Goal: Information Seeking & Learning: Learn about a topic

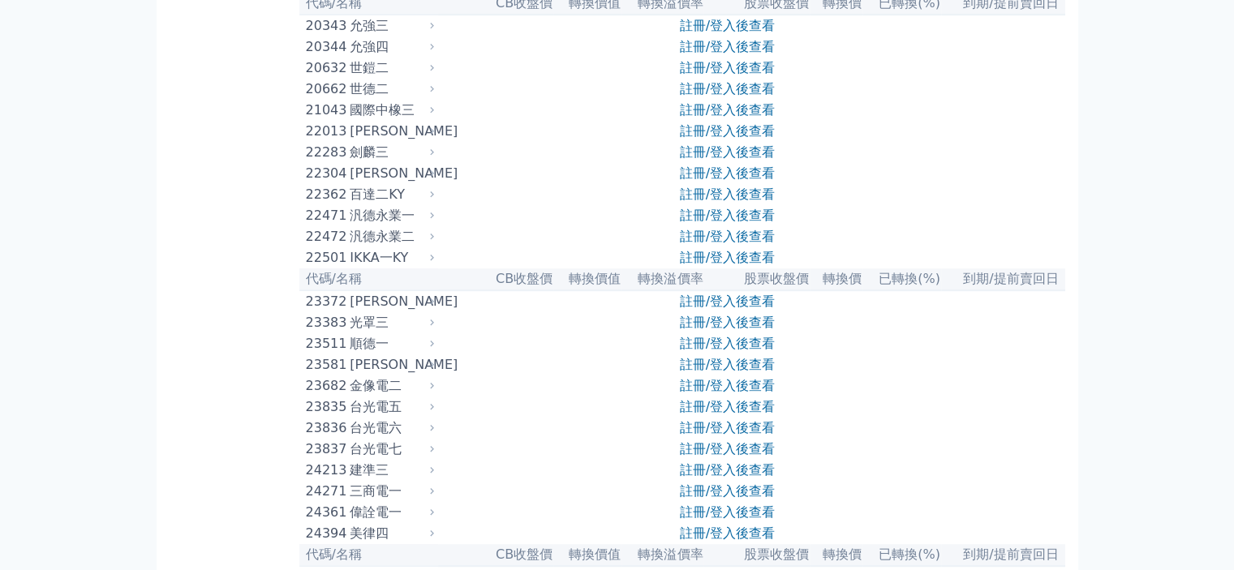
scroll to position [811, 0]
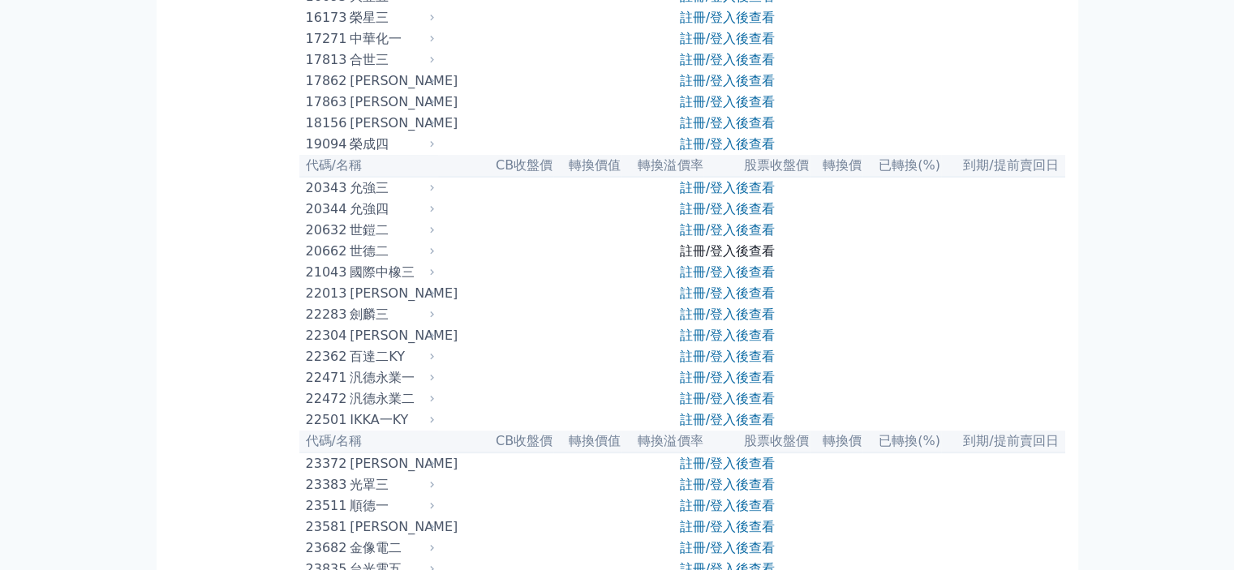
click at [701, 259] on link "註冊/登入後查看" at bounding box center [727, 250] width 95 height 15
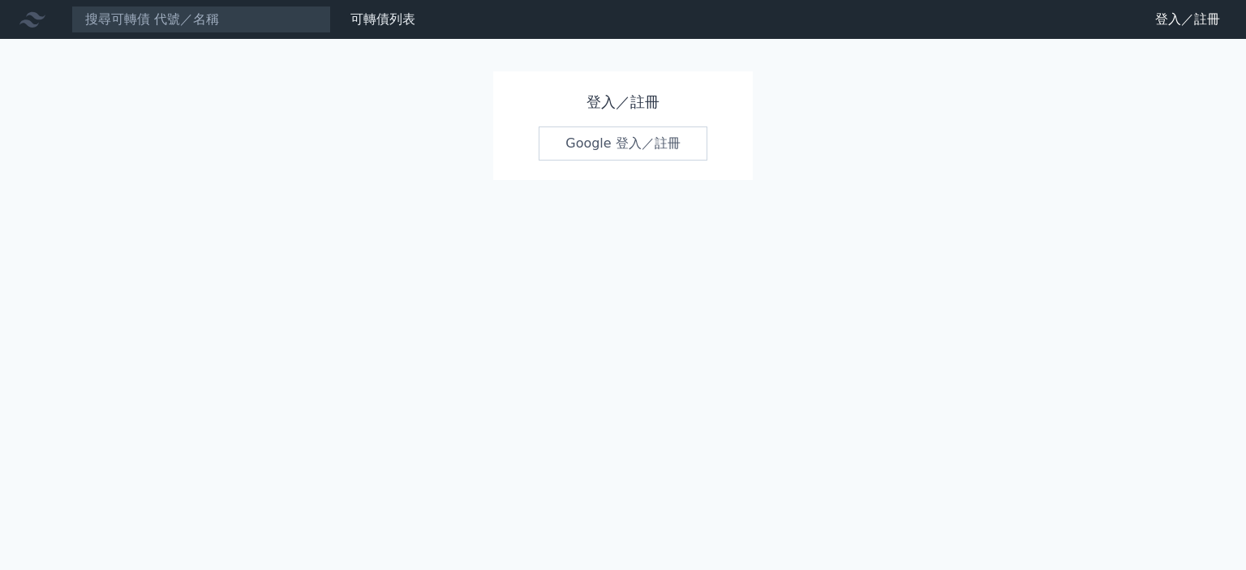
click at [652, 144] on link "Google 登入／註冊" at bounding box center [623, 144] width 169 height 34
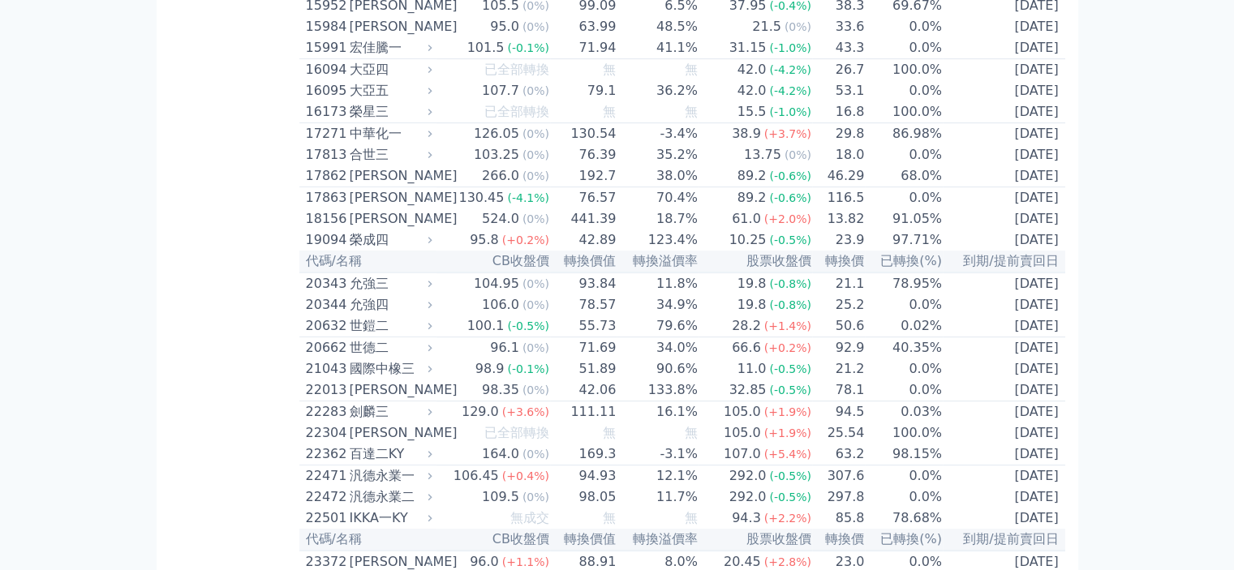
scroll to position [568, 0]
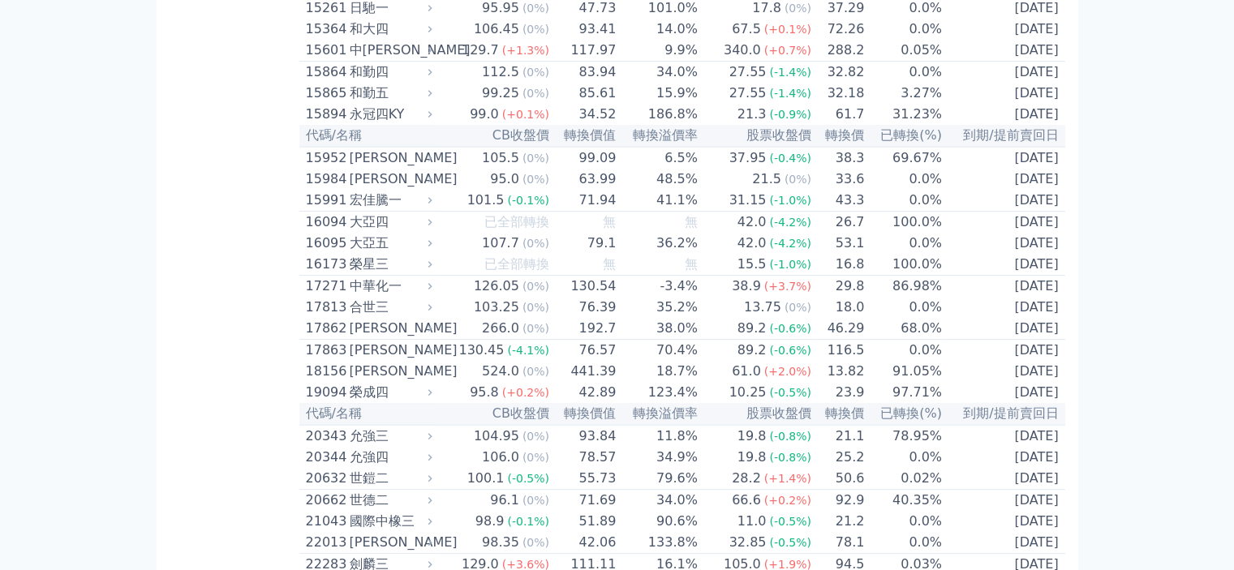
click at [457, 340] on td "266.0 (0%)" at bounding box center [493, 329] width 114 height 22
click at [509, 338] on div "266.0" at bounding box center [501, 328] width 44 height 19
click at [528, 335] on span "(0%)" at bounding box center [535, 328] width 27 height 13
